Goal: Transaction & Acquisition: Purchase product/service

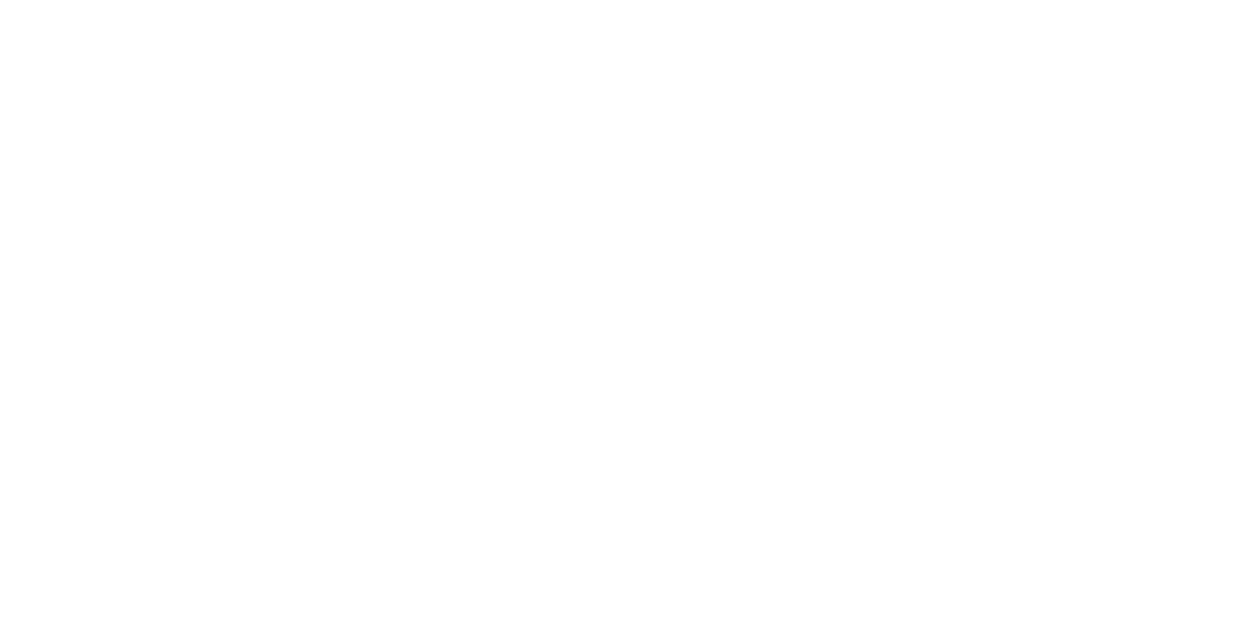
type input "[EMAIL_ADDRESS][DOMAIN_NAME]"
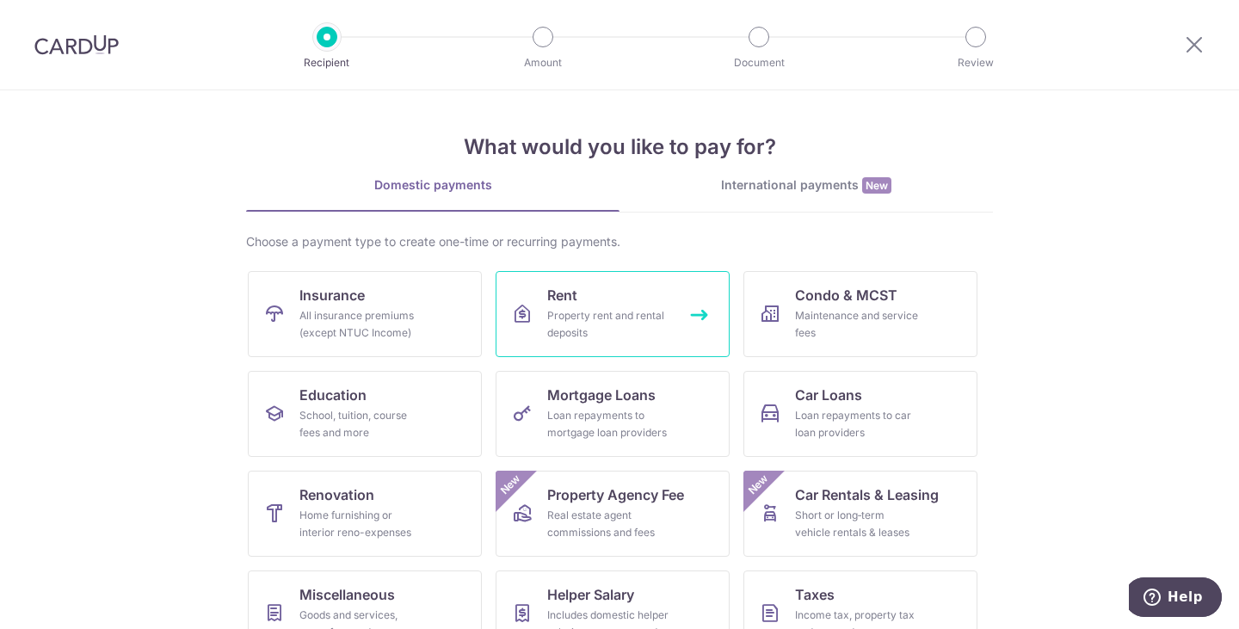
scroll to position [141, 0]
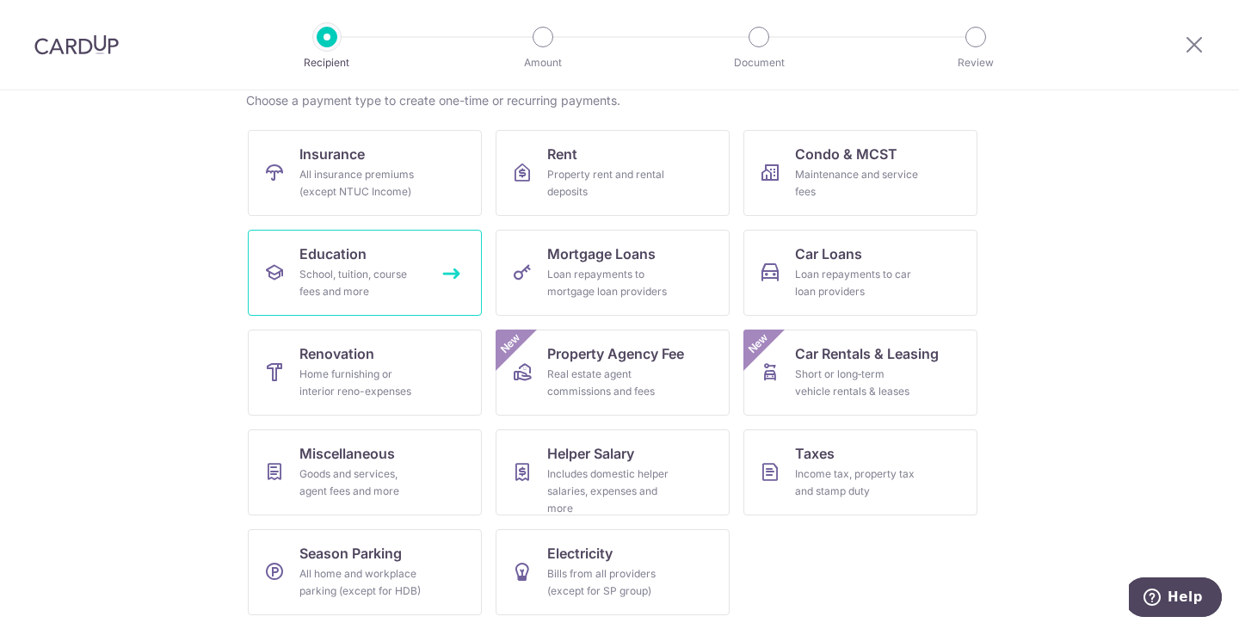
click at [373, 254] on link "Education School, tuition, course fees and more" at bounding box center [365, 273] width 234 height 86
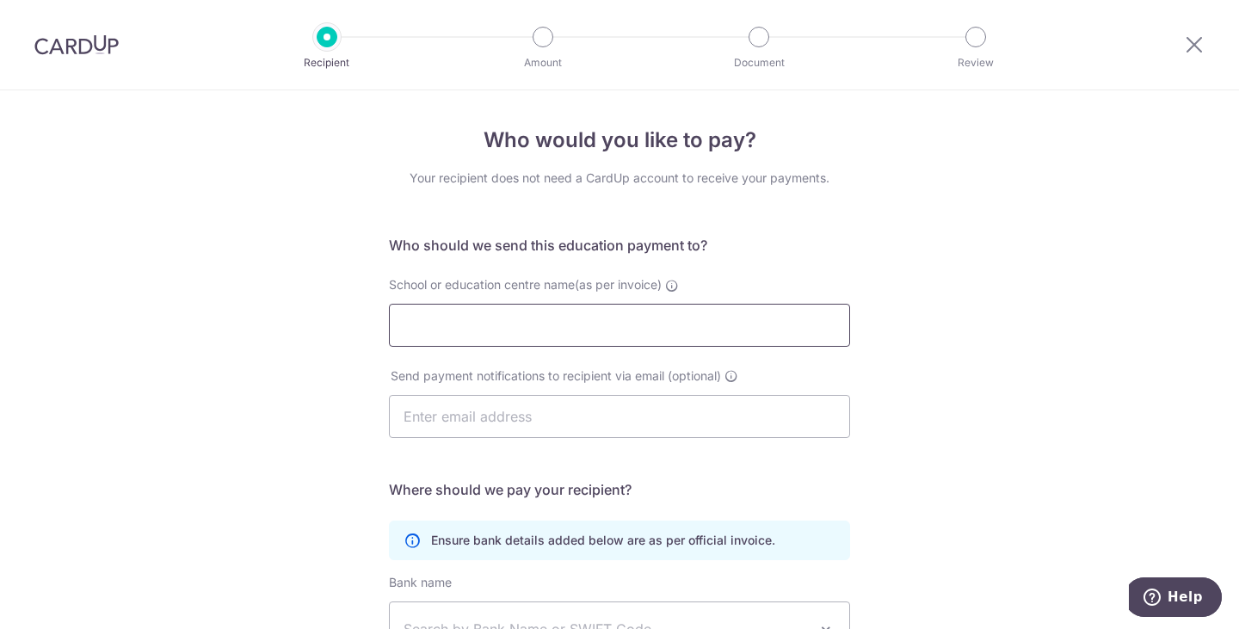
click at [599, 320] on input "School or education centre name(as per invoice)" at bounding box center [619, 325] width 461 height 43
paste input "kumon.alexandra@gmail.com."
type input "k"
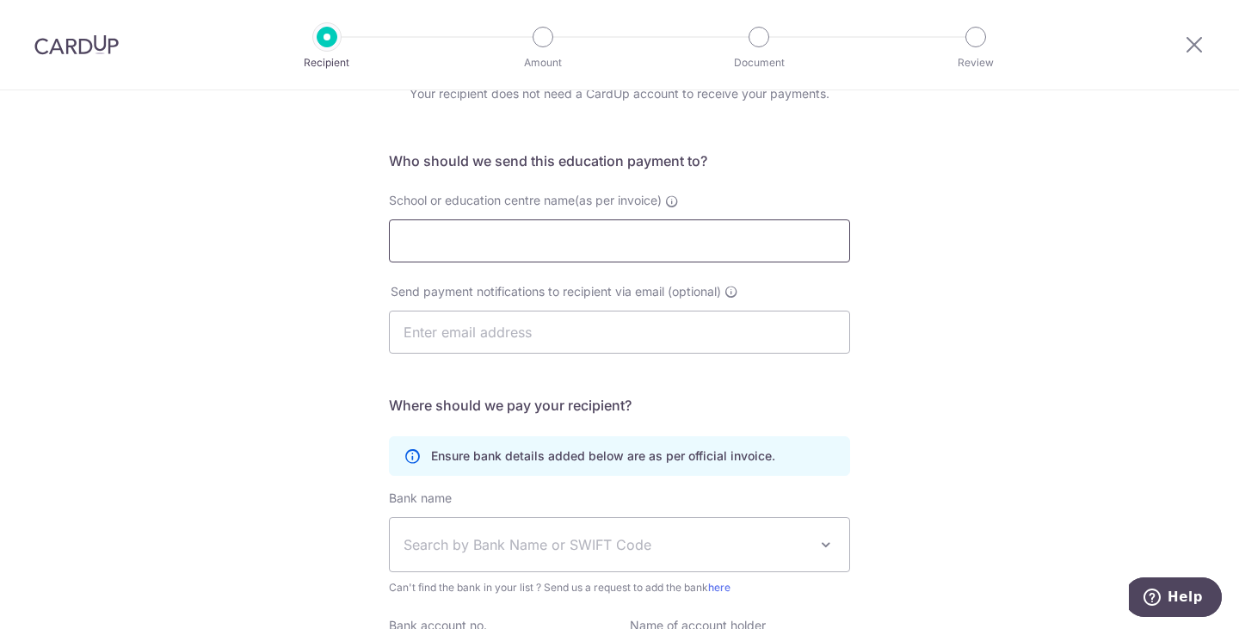
scroll to position [83, 0]
paste input "QUEENSWAY-ALEXANDRA ROAD LEARNING CENTRE"
type input "QUEENSWAY-ALEXANDRA ROAD LEARNING CENTRE"
click at [526, 339] on input "text" at bounding box center [619, 333] width 461 height 43
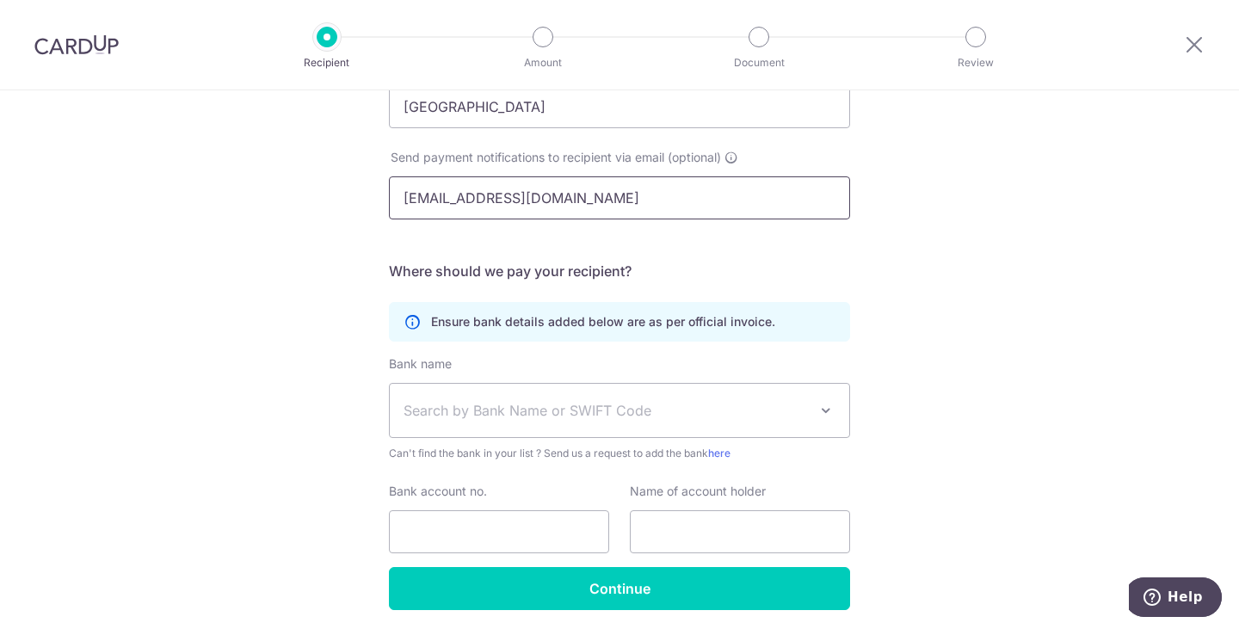
scroll to position [233, 0]
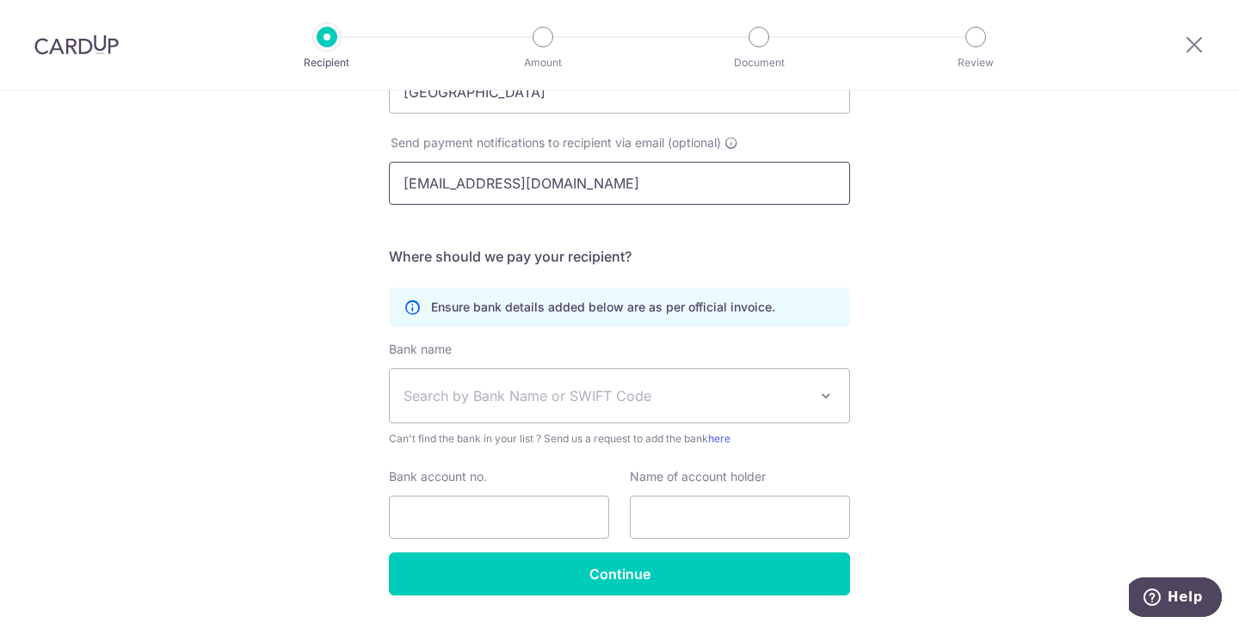
type input "tiong0526@gmail.com"
click at [590, 312] on p "Ensure bank details added below are as per official invoice." at bounding box center [603, 307] width 344 height 17
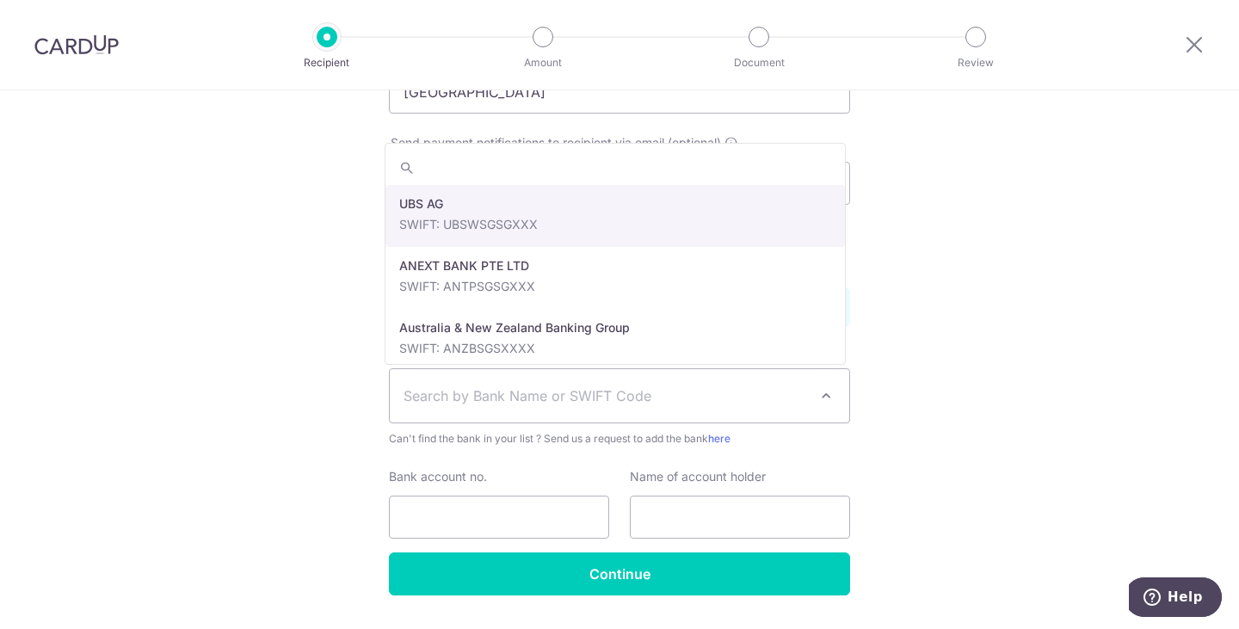
click at [518, 392] on span "Search by Bank Name or SWIFT Code" at bounding box center [606, 396] width 405 height 21
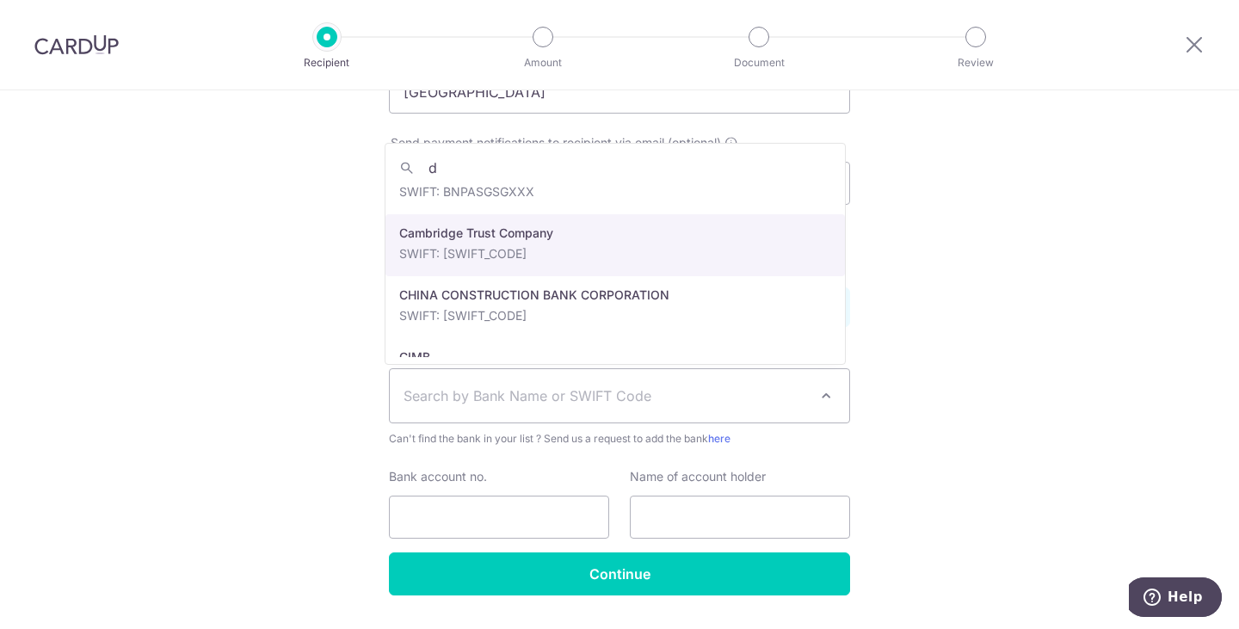
scroll to position [0, 0]
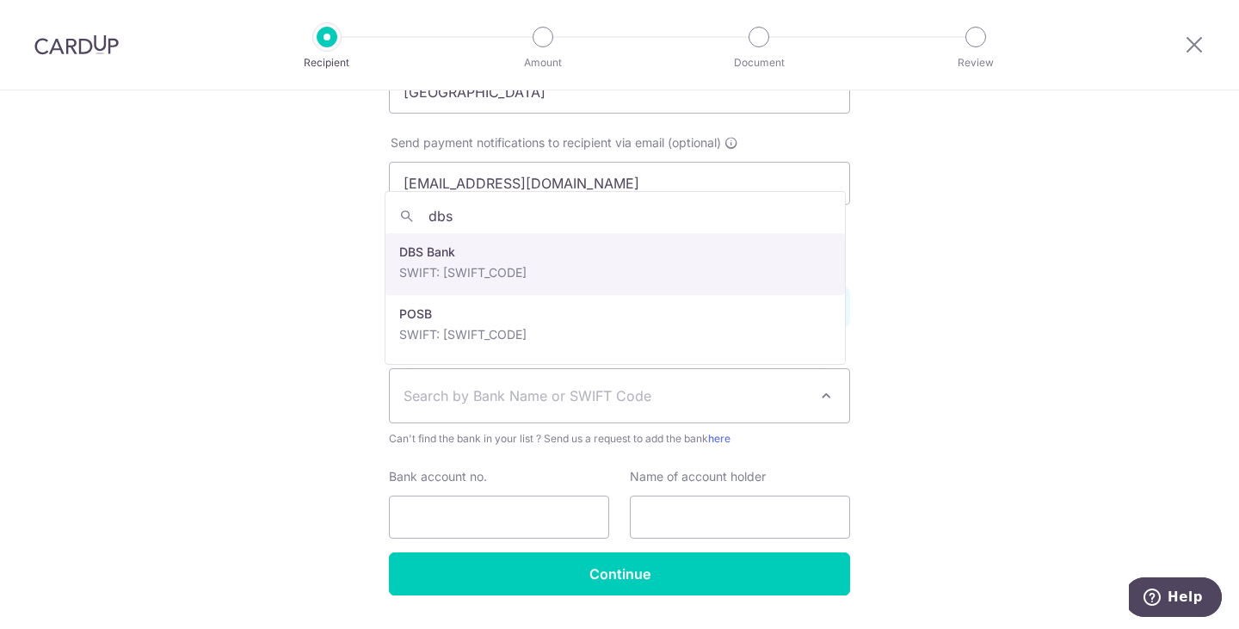
type input "dbs"
select select "6"
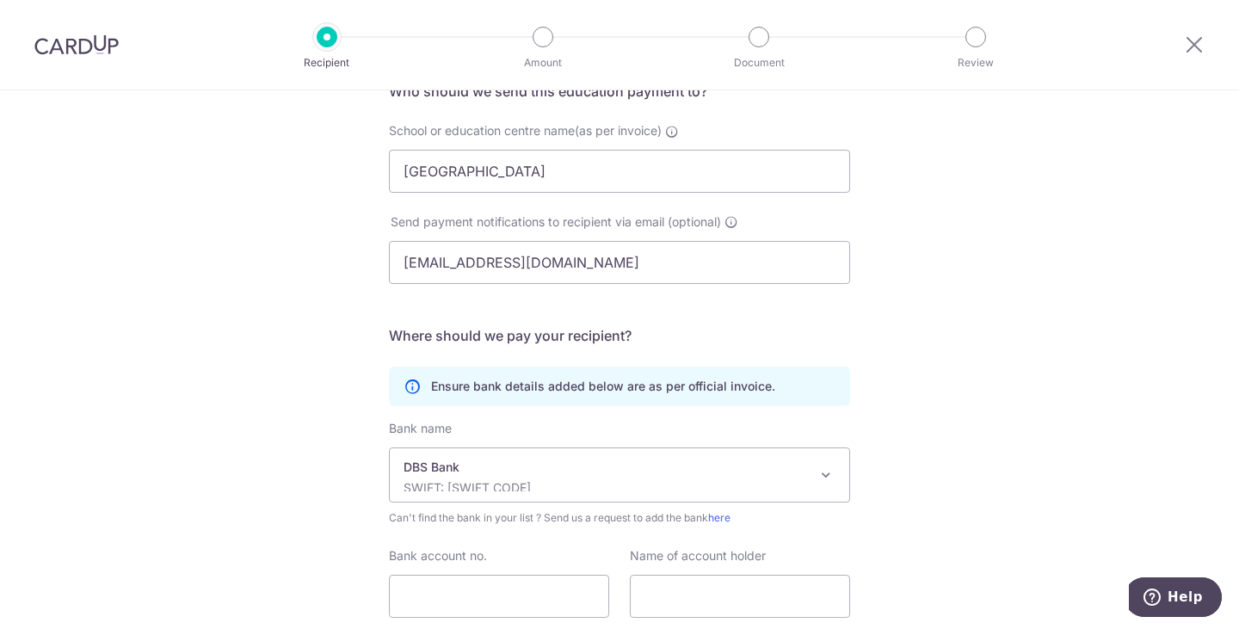
scroll to position [155, 0]
click at [405, 383] on icon at bounding box center [412, 385] width 17 height 17
click at [405, 384] on icon at bounding box center [412, 385] width 17 height 17
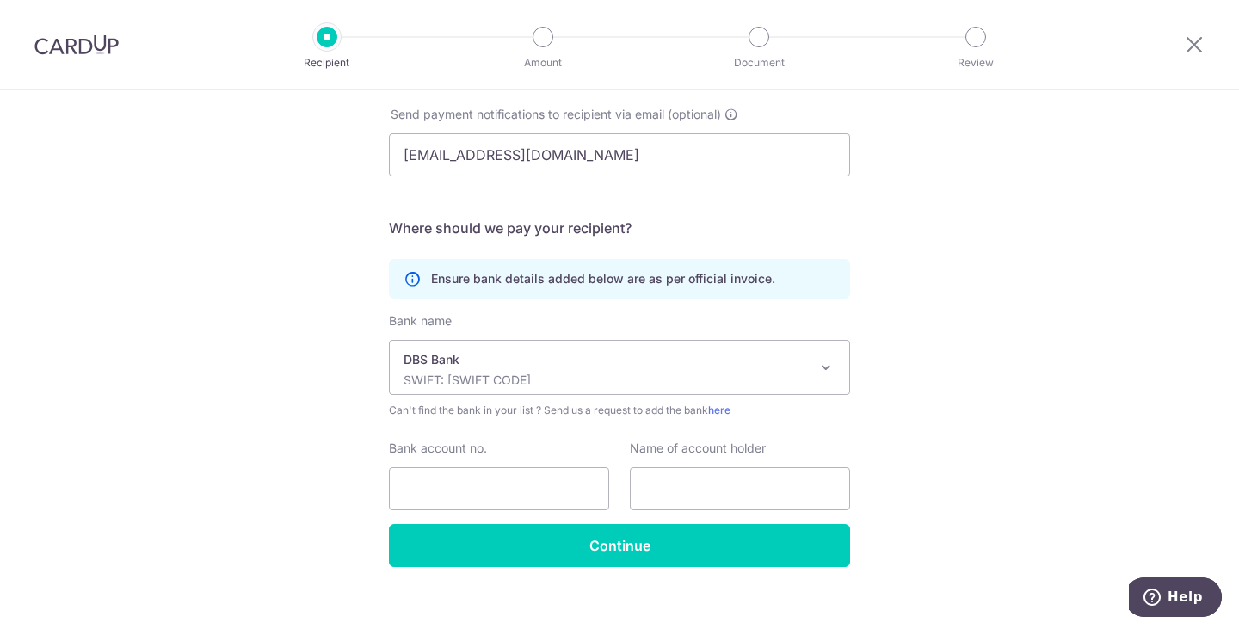
scroll to position [262, 0]
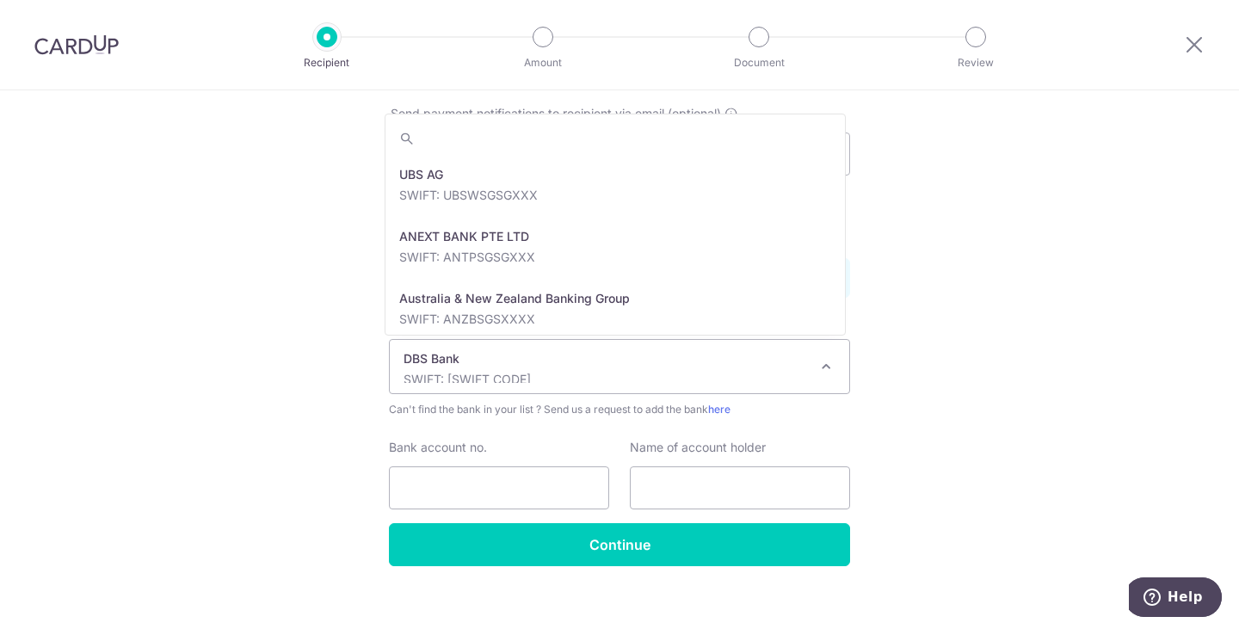
click at [467, 362] on p "DBS Bank" at bounding box center [606, 358] width 405 height 17
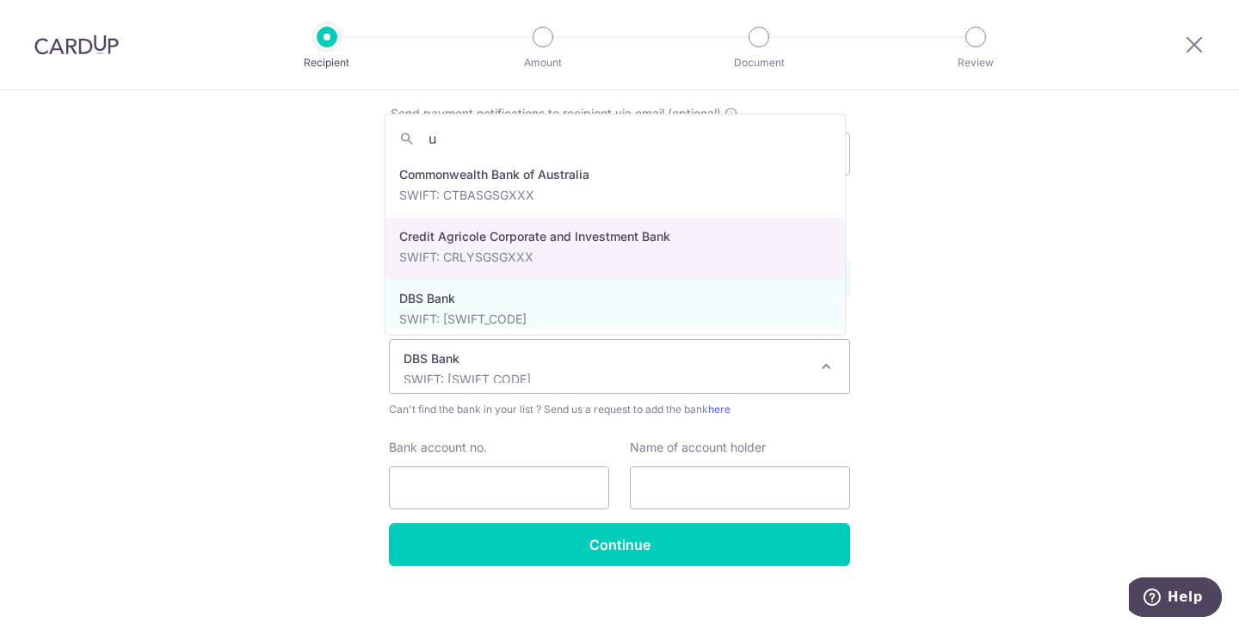
scroll to position [0, 0]
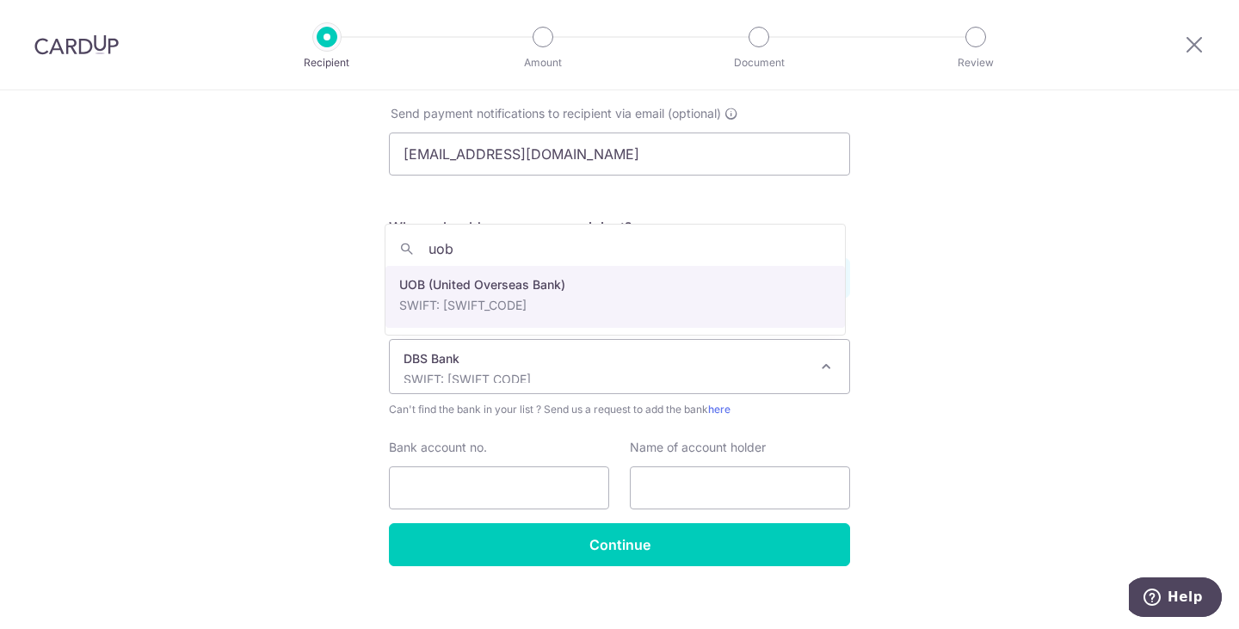
type input "uob"
select select "18"
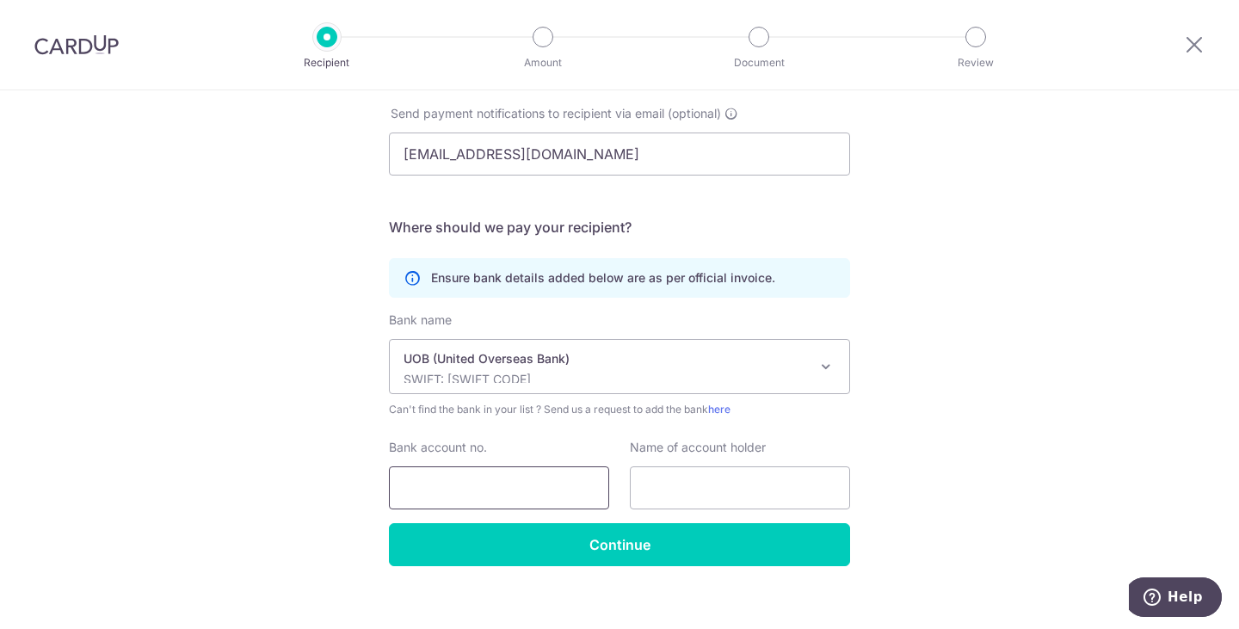
click at [550, 481] on input "Bank account no." at bounding box center [499, 487] width 220 height 43
paste input "3703079057"
type input "3703079057"
click at [662, 481] on input "text" at bounding box center [740, 487] width 220 height 43
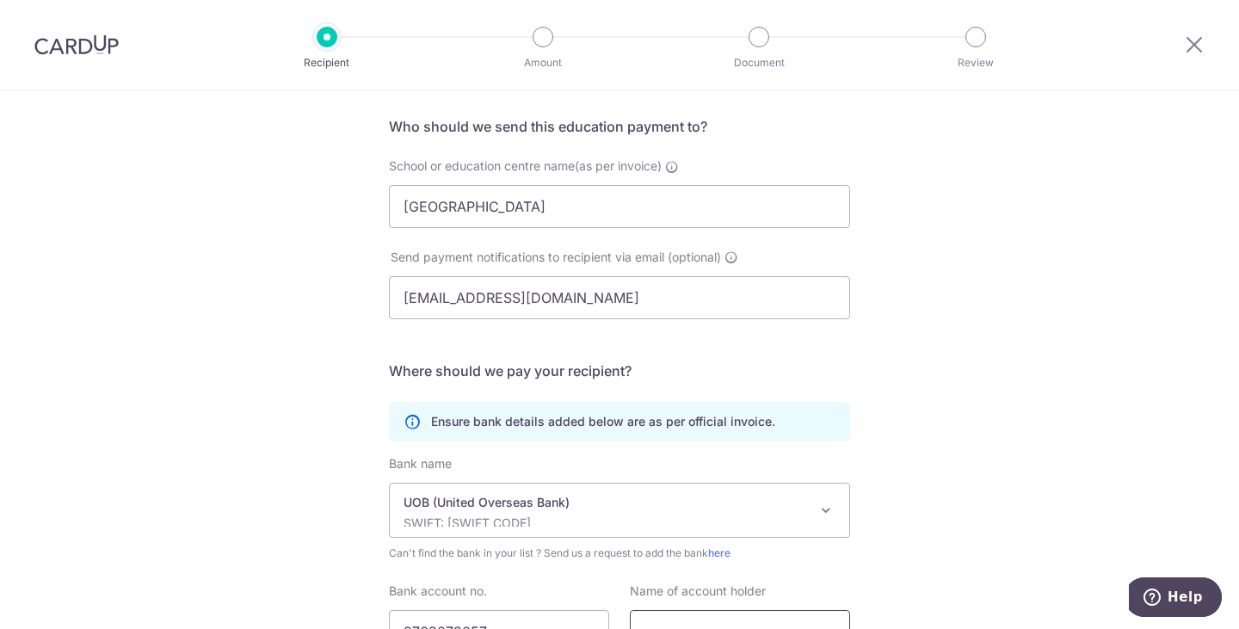
scroll to position [119, 0]
drag, startPoint x: 761, startPoint y: 209, endPoint x: 375, endPoint y: 222, distance: 385.8
click at [379, 222] on div "School or education centre name(as per invoice) QUEENSWAY-ALEXANDRA ROAD LEARNI…" at bounding box center [620, 192] width 482 height 71
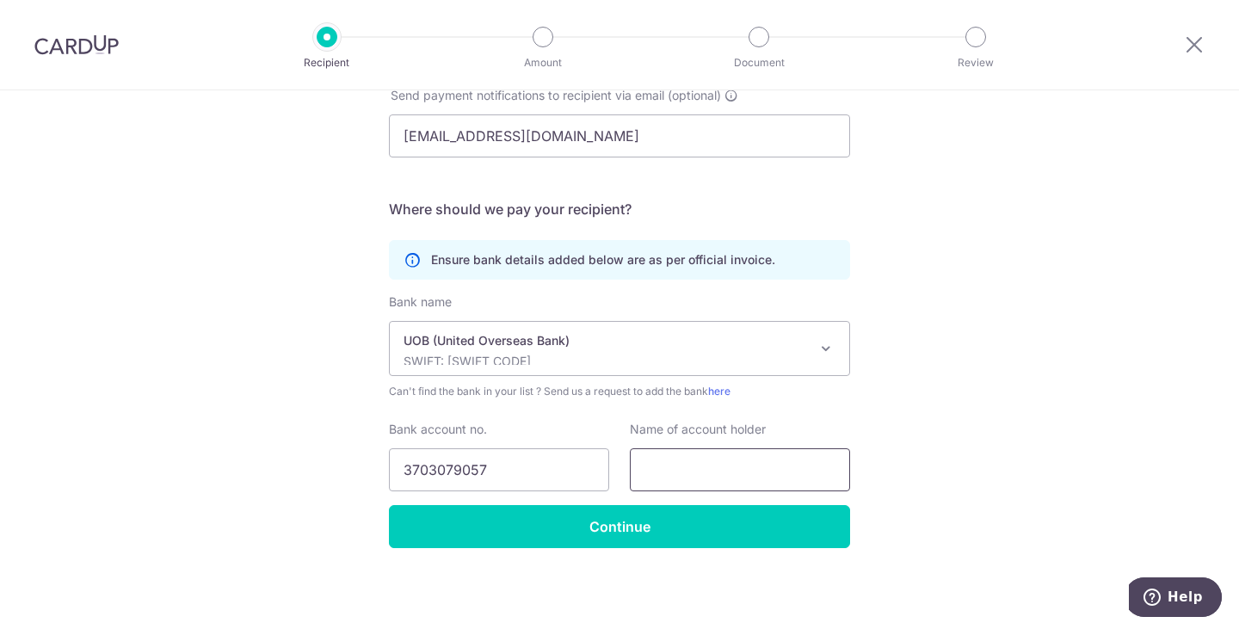
click at [663, 458] on input "text" at bounding box center [740, 469] width 220 height 43
paste input "[GEOGRAPHIC_DATA]"
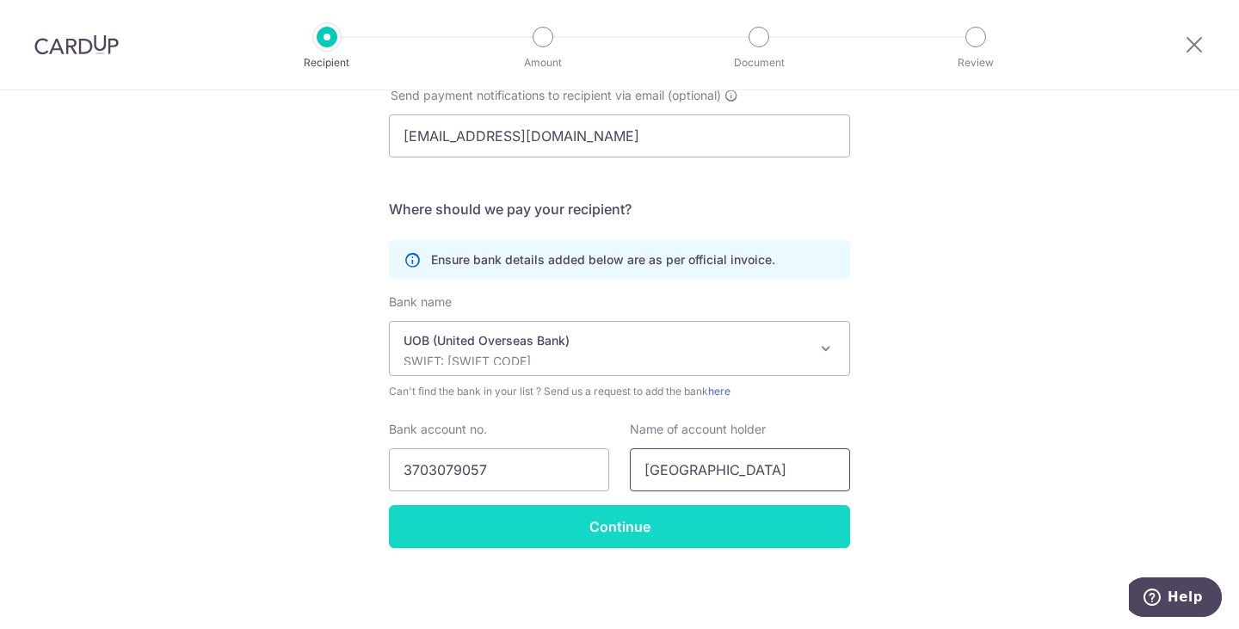
type input "[GEOGRAPHIC_DATA]"
click at [593, 517] on input "Continue" at bounding box center [619, 526] width 461 height 43
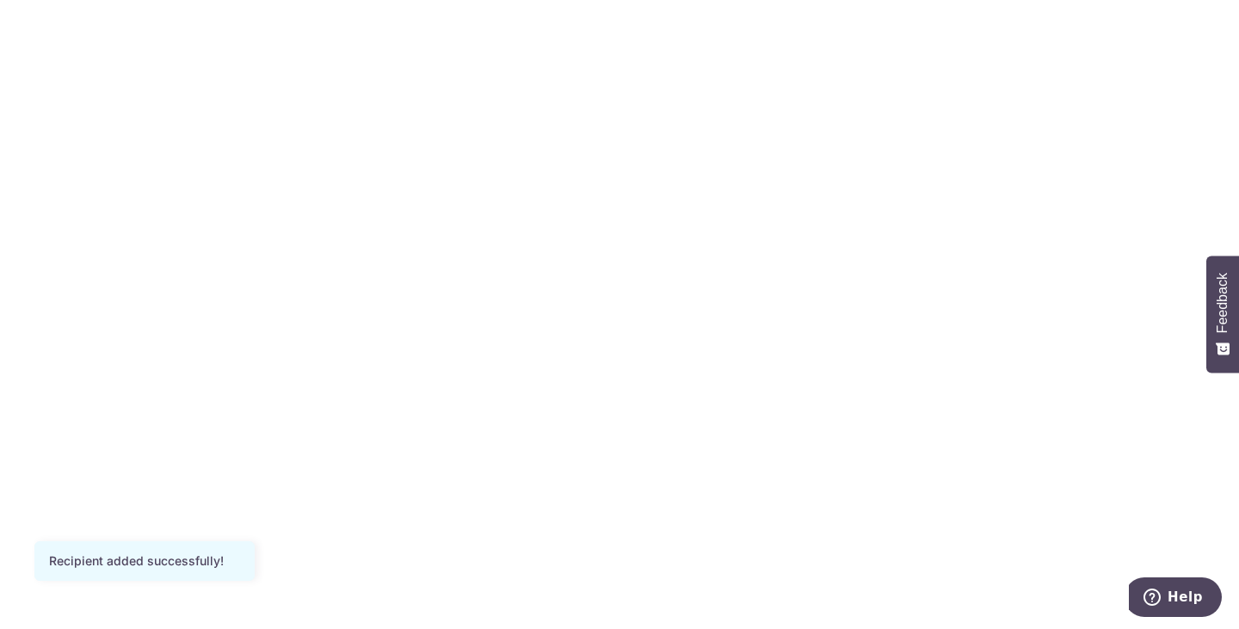
type input "170.00"
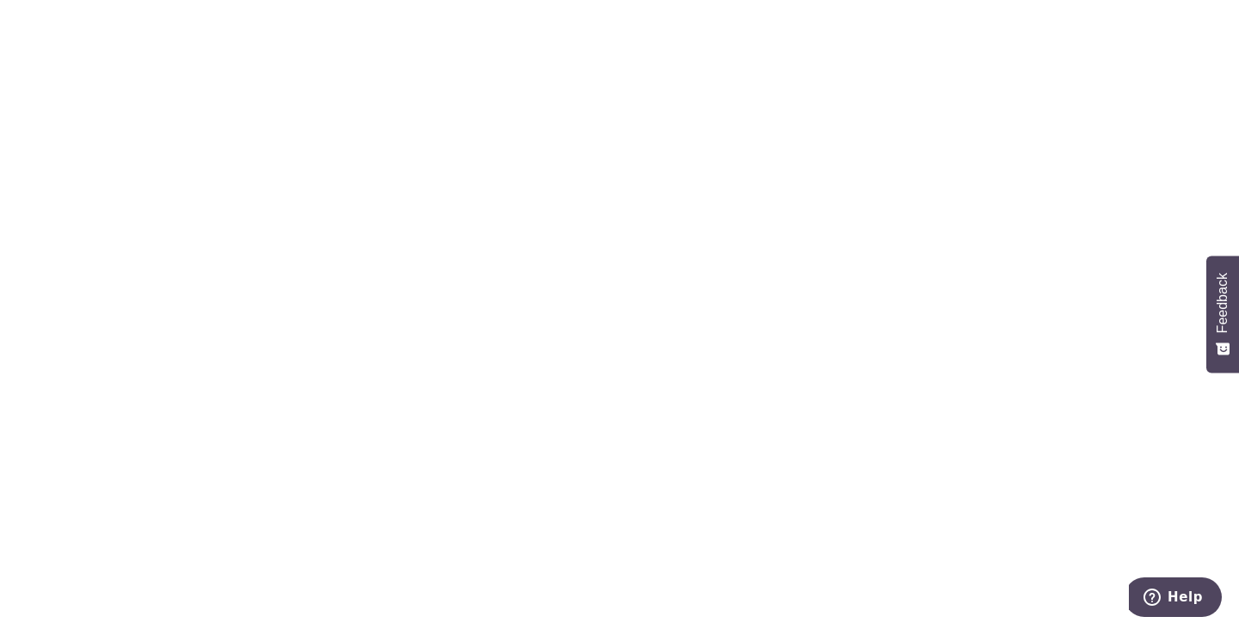
type input "04/09/2025"
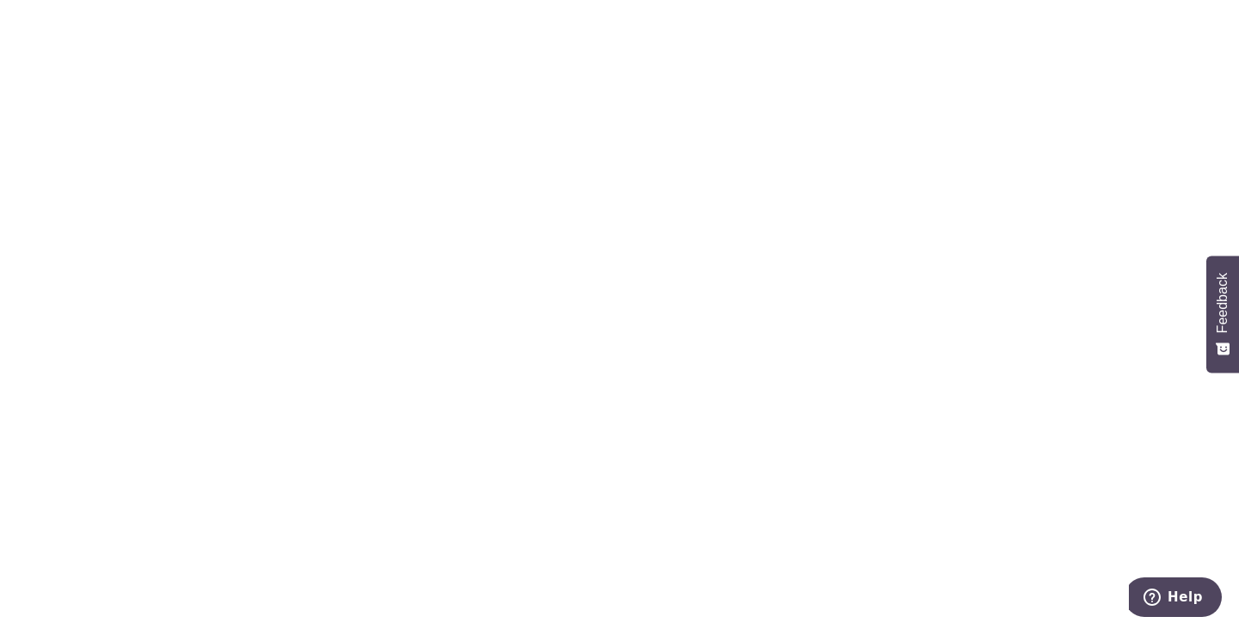
type input "[PERSON_NAME] Zi Ning"
drag, startPoint x: 664, startPoint y: 473, endPoint x: 608, endPoint y: 367, distance: 120.5
click at [608, 367] on form "Enter payment amount SGD 170.00 170.00 Recipient added successfully! Select Car…" at bounding box center [619, 546] width 461 height 1433
type input "OFF225"
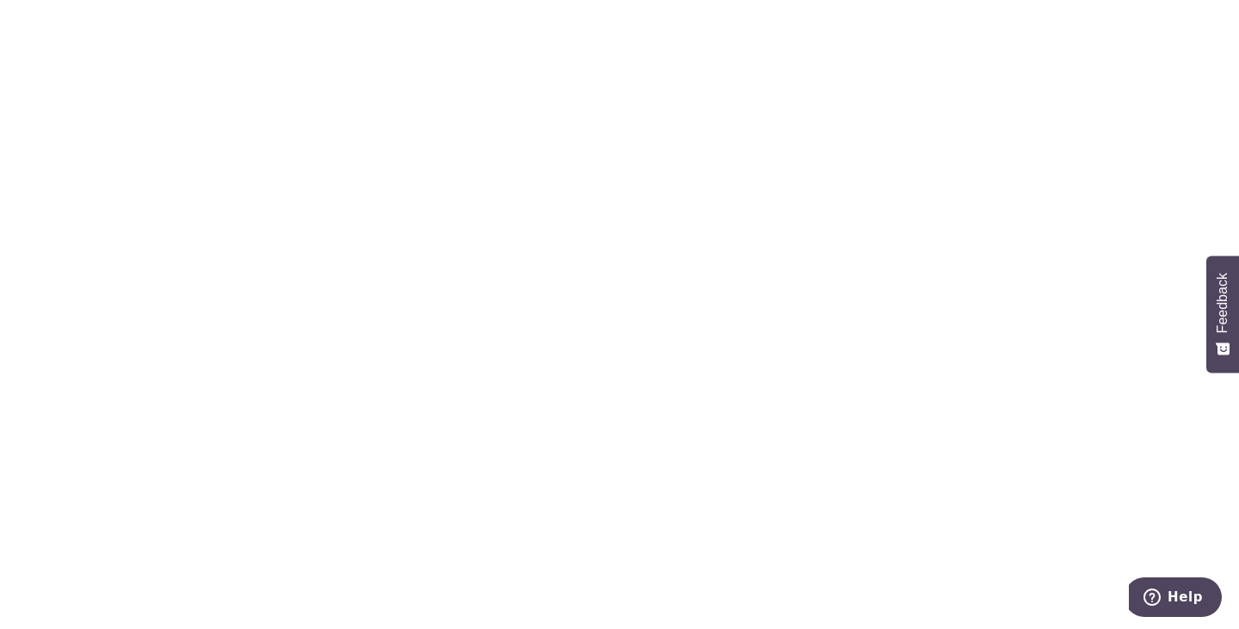
type input "Create Schedule"
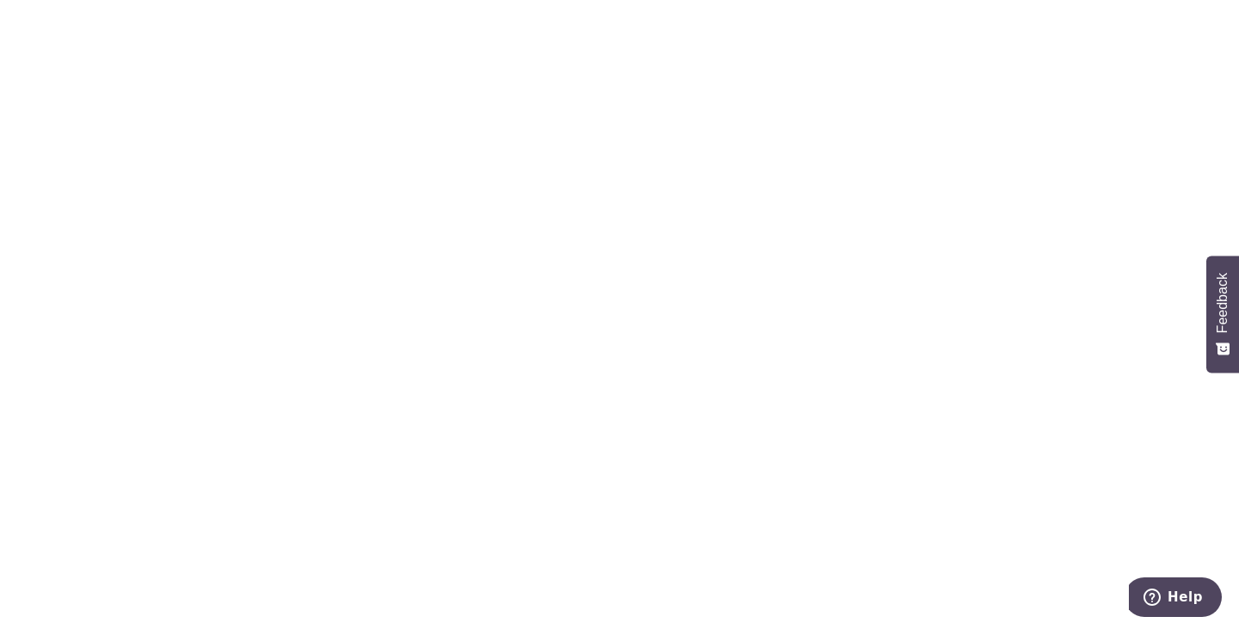
type input "340.00"
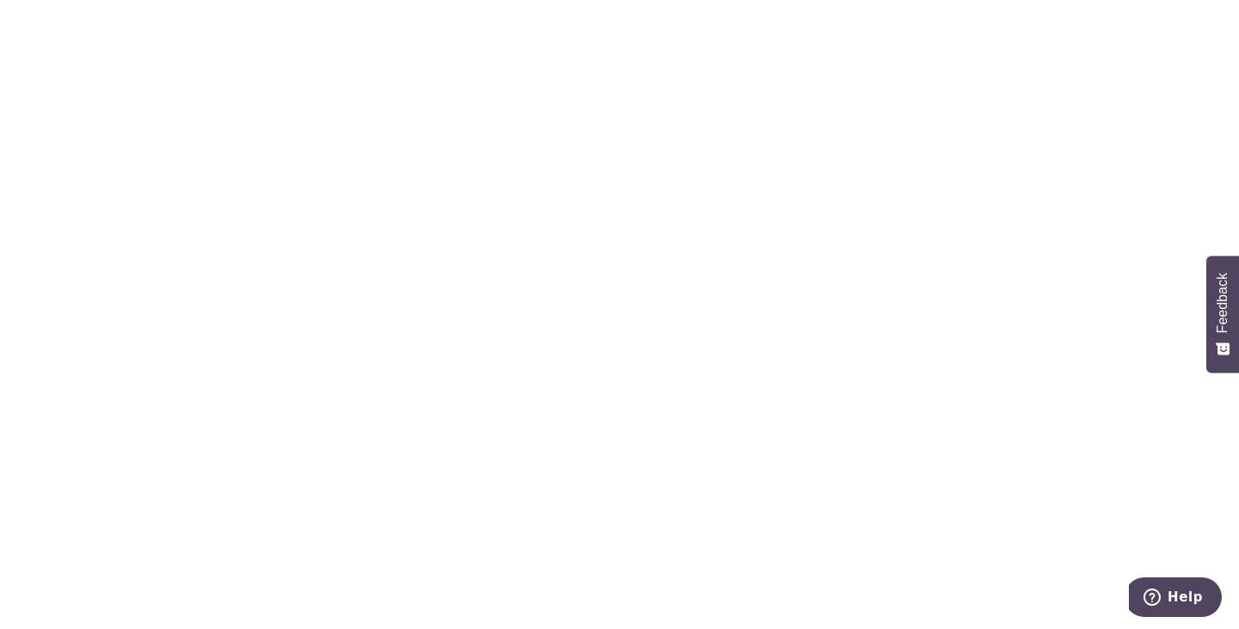
scroll to position [99, 0]
drag, startPoint x: 552, startPoint y: 470, endPoint x: 775, endPoint y: 417, distance: 229.0
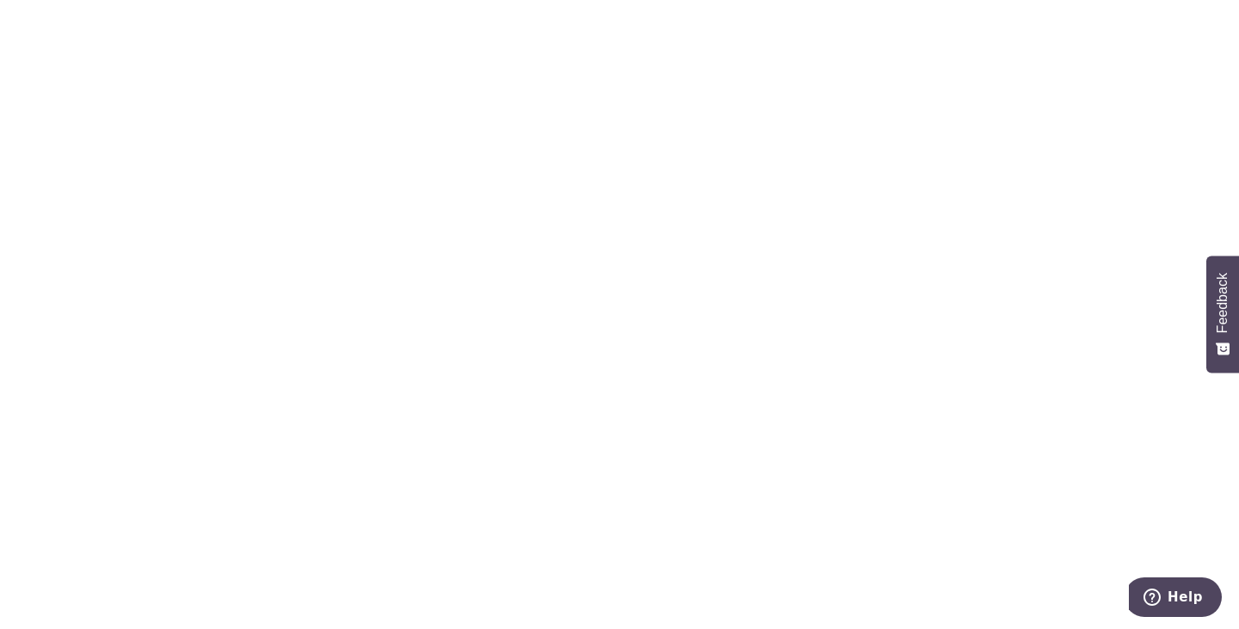
type input "[DATE]"
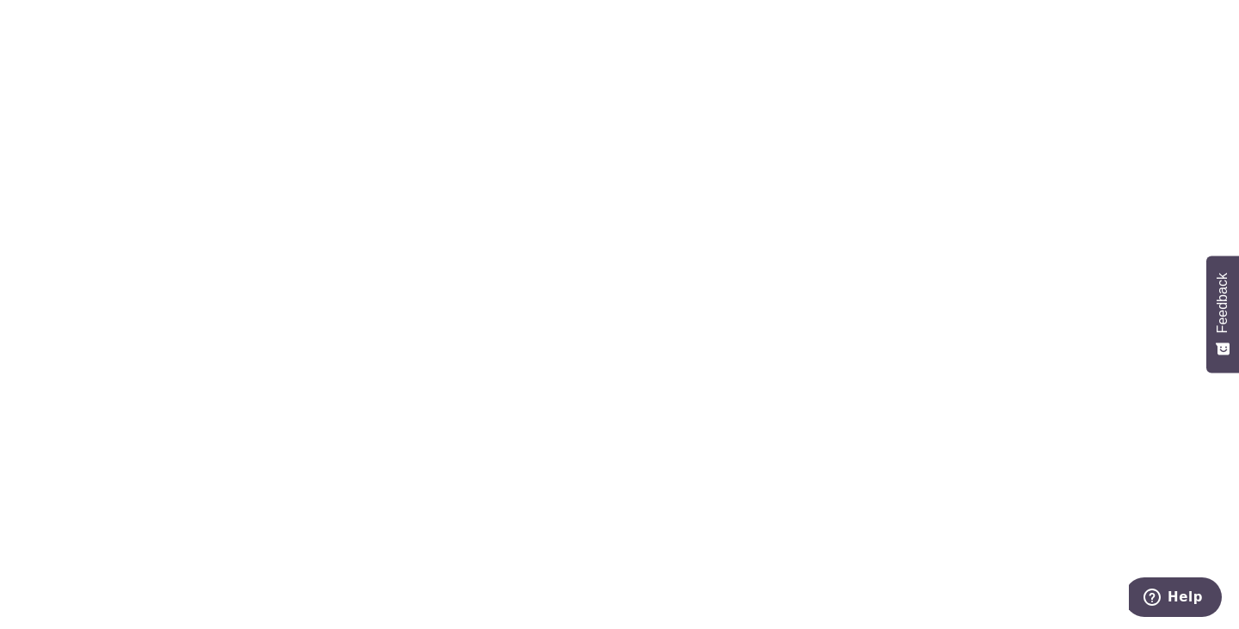
scroll to position [841, 0]
type input "OFF225"
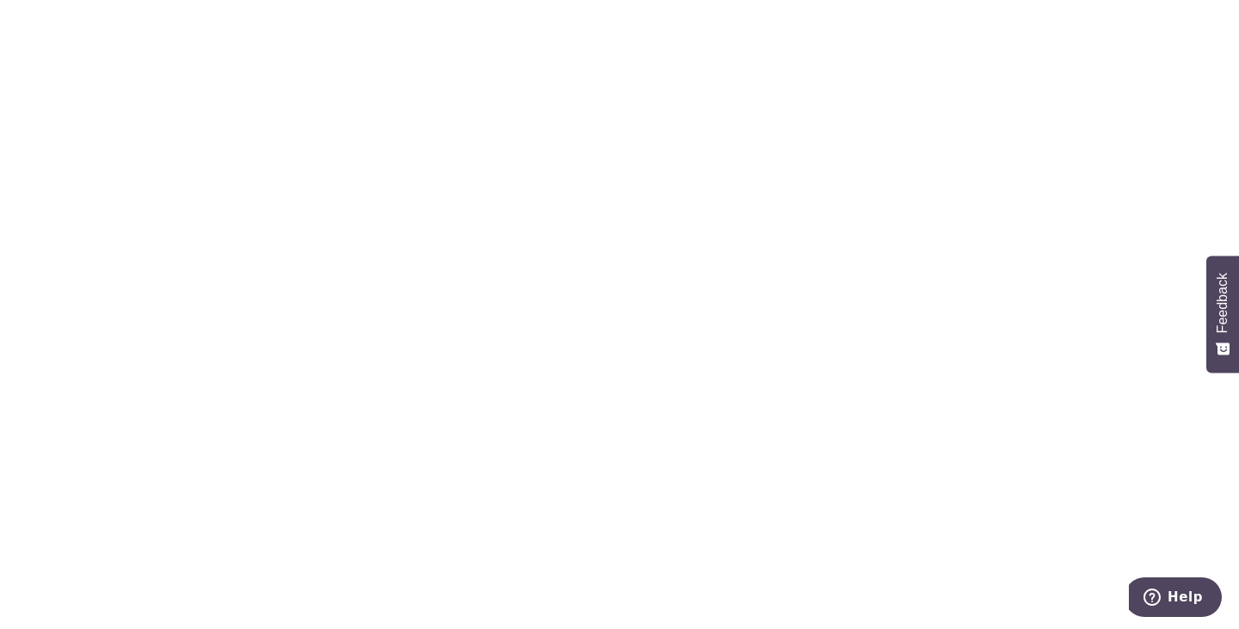
type input "Soh Zi Yang"
type input "Create Schedule"
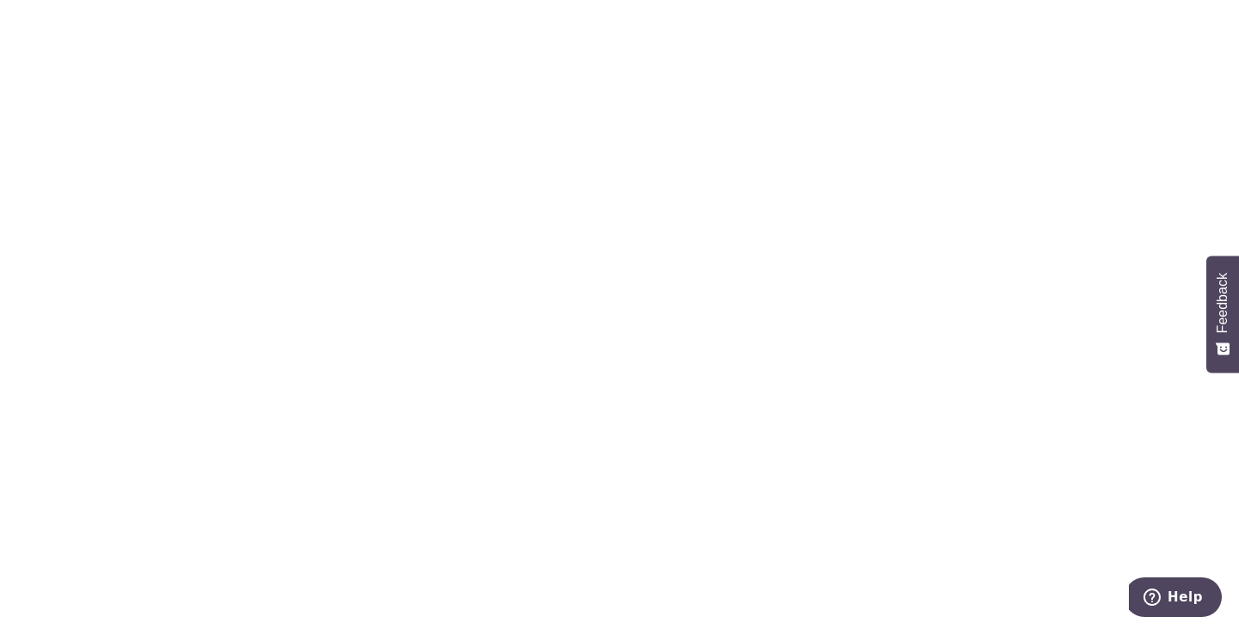
scroll to position [0, 484]
drag, startPoint x: 1019, startPoint y: 395, endPoint x: 923, endPoint y: 407, distance: 96.3
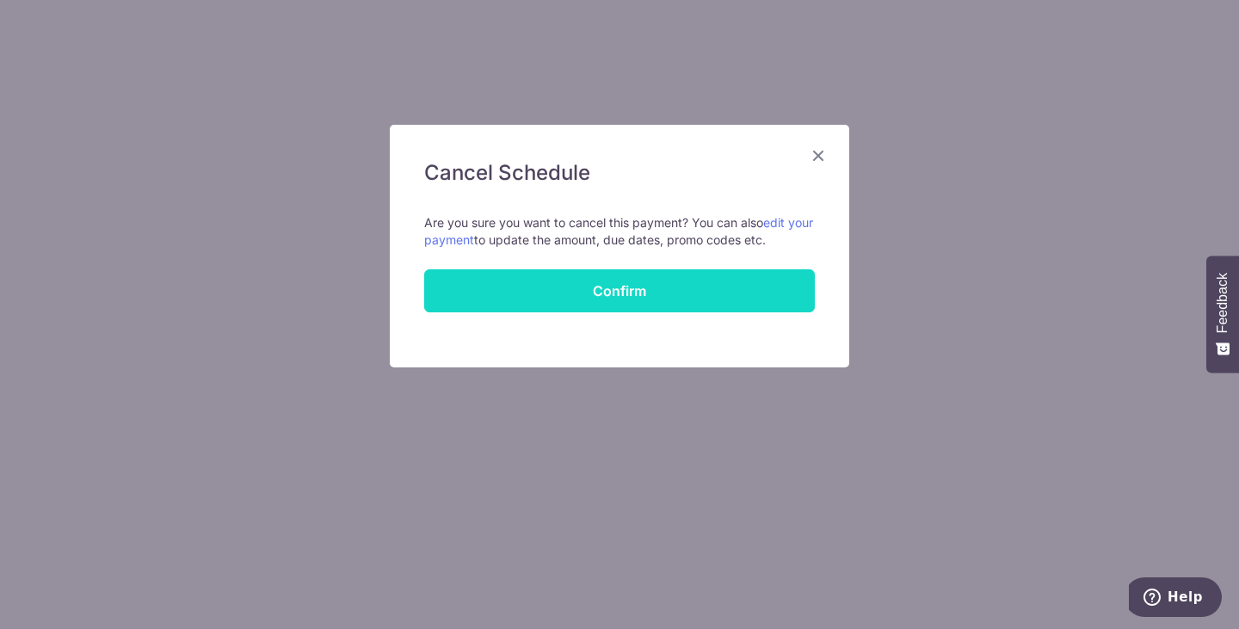
click at [584, 294] on button "Confirm" at bounding box center [619, 290] width 391 height 43
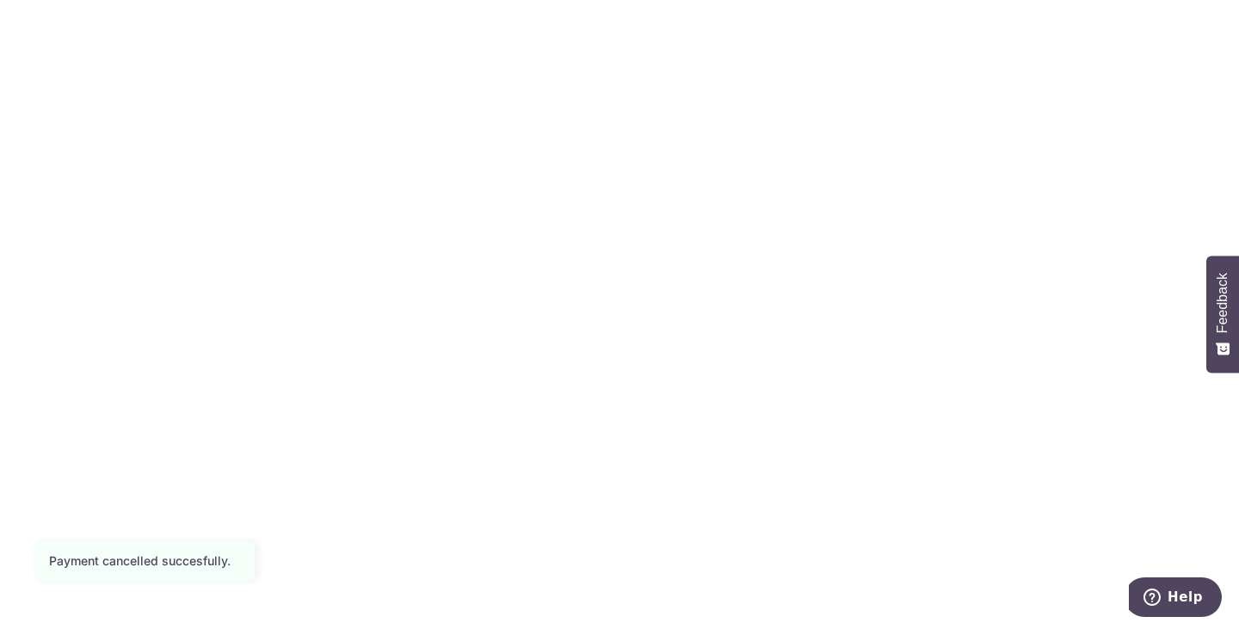
scroll to position [342, 0]
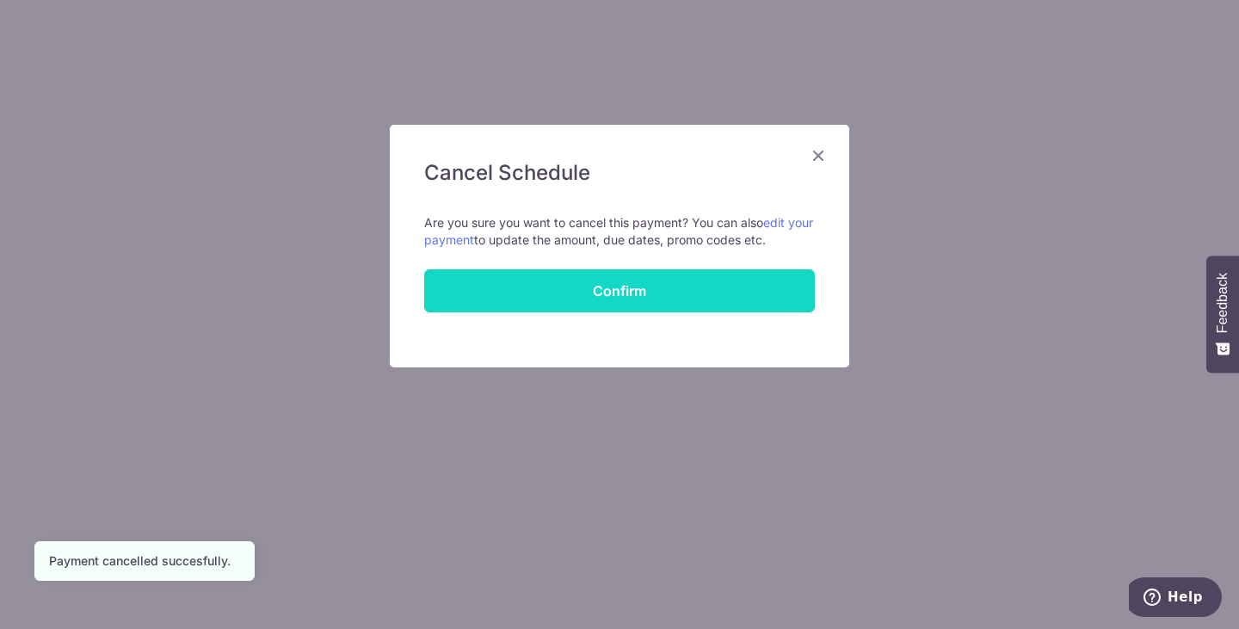
click at [652, 287] on button "Confirm" at bounding box center [619, 290] width 391 height 43
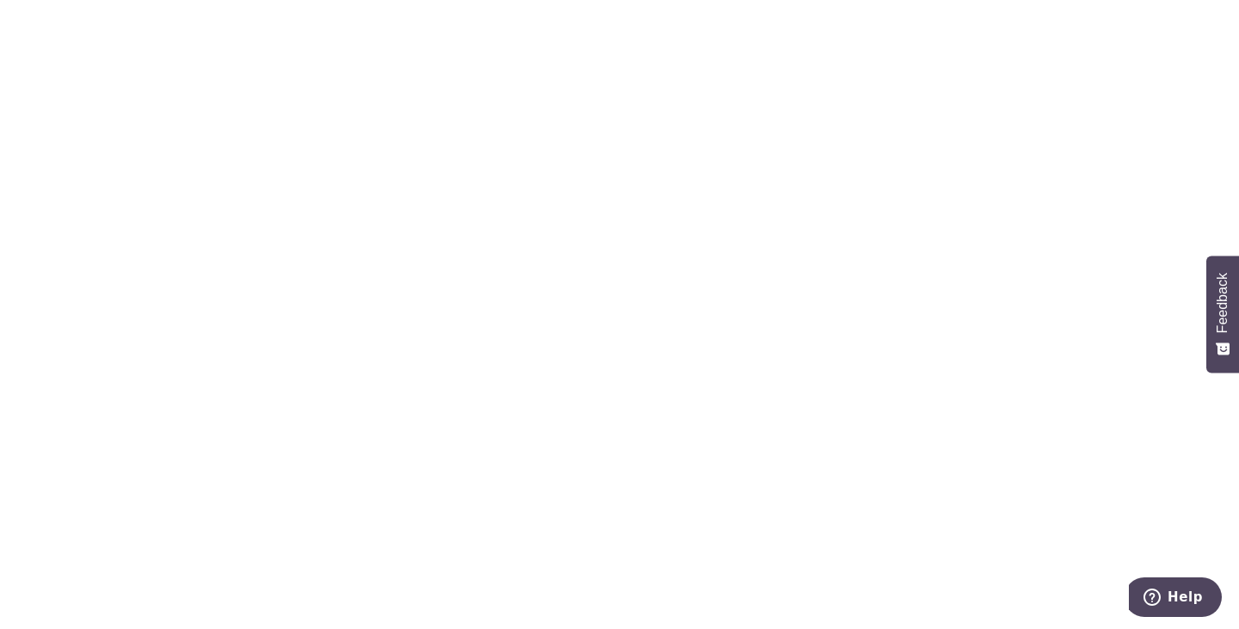
scroll to position [0, 415]
drag, startPoint x: 851, startPoint y: 226, endPoint x: 1038, endPoint y: 233, distance: 186.9
